Goal: Book appointment/travel/reservation

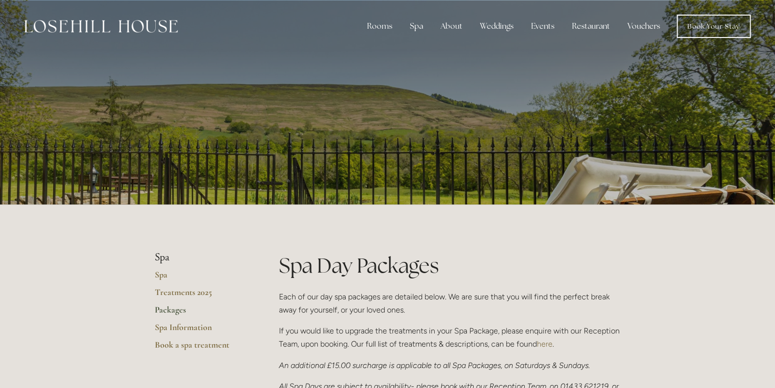
click at [171, 310] on link "Packages" at bounding box center [201, 313] width 93 height 18
click at [694, 27] on link "Book Your Stay" at bounding box center [713, 26] width 74 height 23
